Goal: Information Seeking & Learning: Learn about a topic

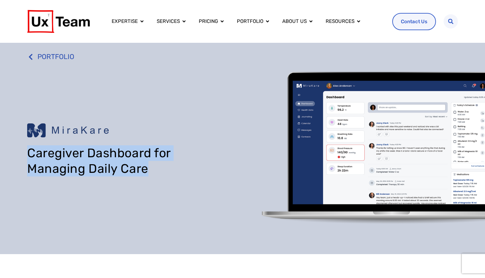
drag, startPoint x: 145, startPoint y: 170, endPoint x: 27, endPoint y: 150, distance: 120.3
click at [27, 150] on div "PORTFOLIO Caregiver Dashboard for Managing Daily Care" at bounding box center [242, 148] width 485 height 211
copy h1 "Caregiver Dashboard for Managing Daily Care"
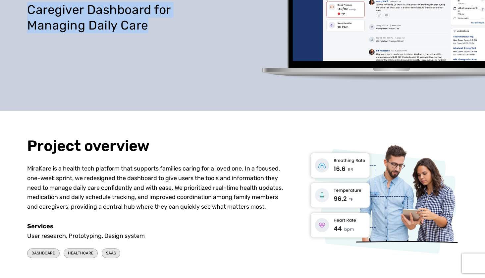
scroll to position [200, 0]
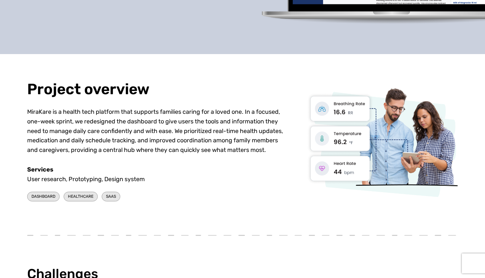
drag, startPoint x: 28, startPoint y: 177, endPoint x: 157, endPoint y: 176, distance: 128.9
click at [157, 176] on div "Services User research, Prototyping, Design system" at bounding box center [156, 174] width 258 height 19
copy div "User research, Prototyping, Design system"
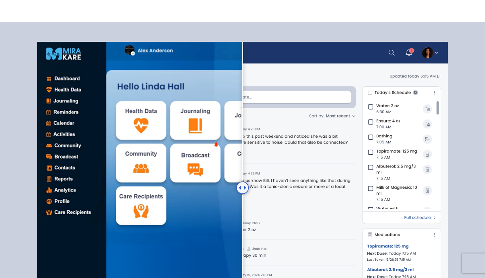
scroll to position [570, 0]
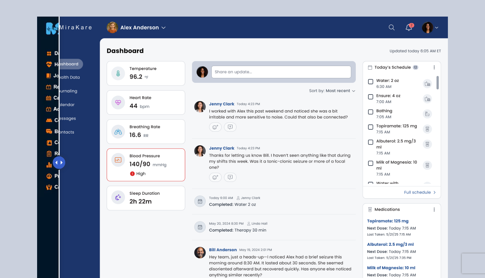
drag, startPoint x: 244, startPoint y: 159, endPoint x: 59, endPoint y: 158, distance: 184.9
click at [59, 158] on div at bounding box center [59, 162] width 13 height 13
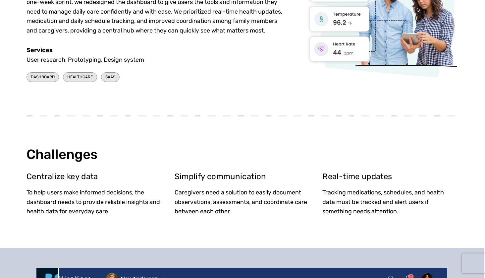
scroll to position [218, 1]
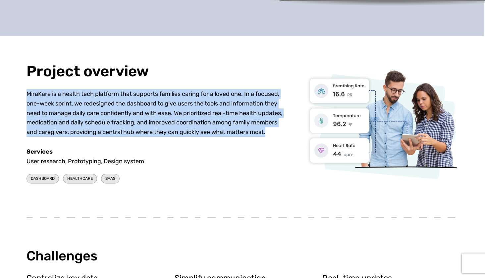
drag, startPoint x: 26, startPoint y: 92, endPoint x: 262, endPoint y: 135, distance: 239.7
click at [262, 135] on div "Project overview MiraKare is a health tech platform that supports families cari…" at bounding box center [241, 124] width 485 height 176
copy p "MiraKare is a health tech platform that supports families caring for a loved on…"
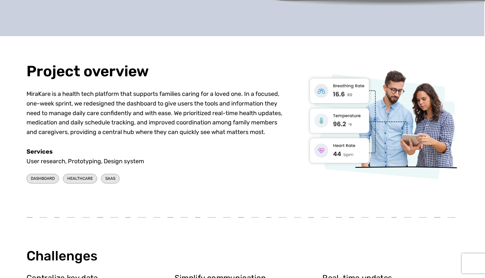
click at [198, 183] on div "DASHBOARD HEALTHCARE SaaS" at bounding box center [156, 178] width 258 height 14
drag, startPoint x: 27, startPoint y: 150, endPoint x: 147, endPoint y: 160, distance: 120.4
click at [147, 160] on div "Services User research, Prototyping, Design system" at bounding box center [156, 156] width 258 height 19
copy div "Services User research, Prototyping, Design system"
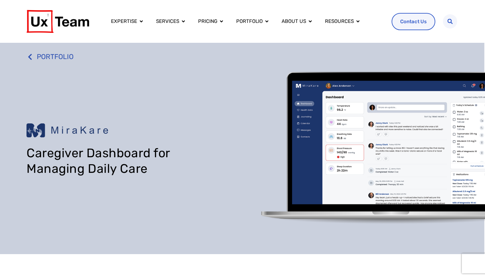
scroll to position [0, 1]
